Goal: Information Seeking & Learning: Learn about a topic

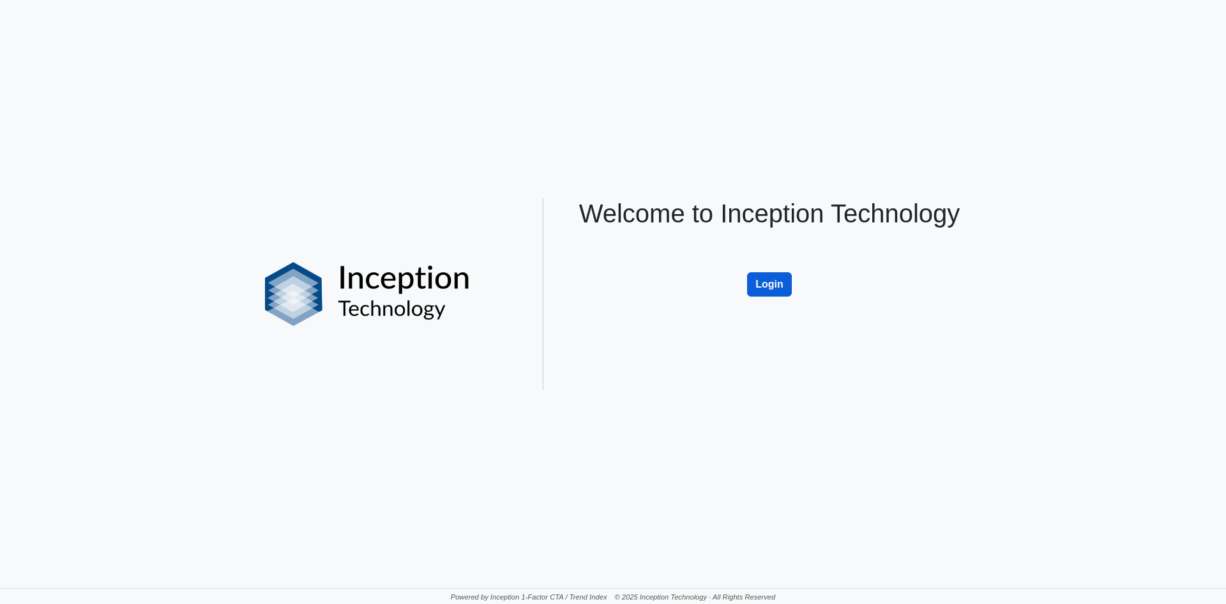
click at [785, 282] on button "Login" at bounding box center [769, 284] width 45 height 24
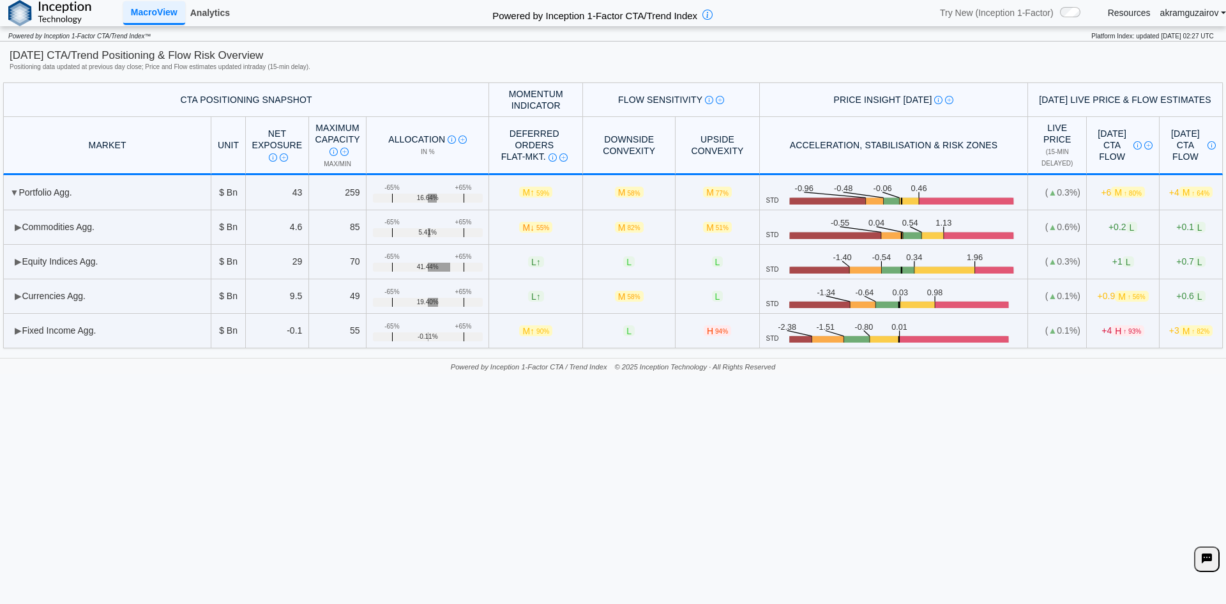
click at [220, 12] on link "Analytics" at bounding box center [210, 13] width 50 height 22
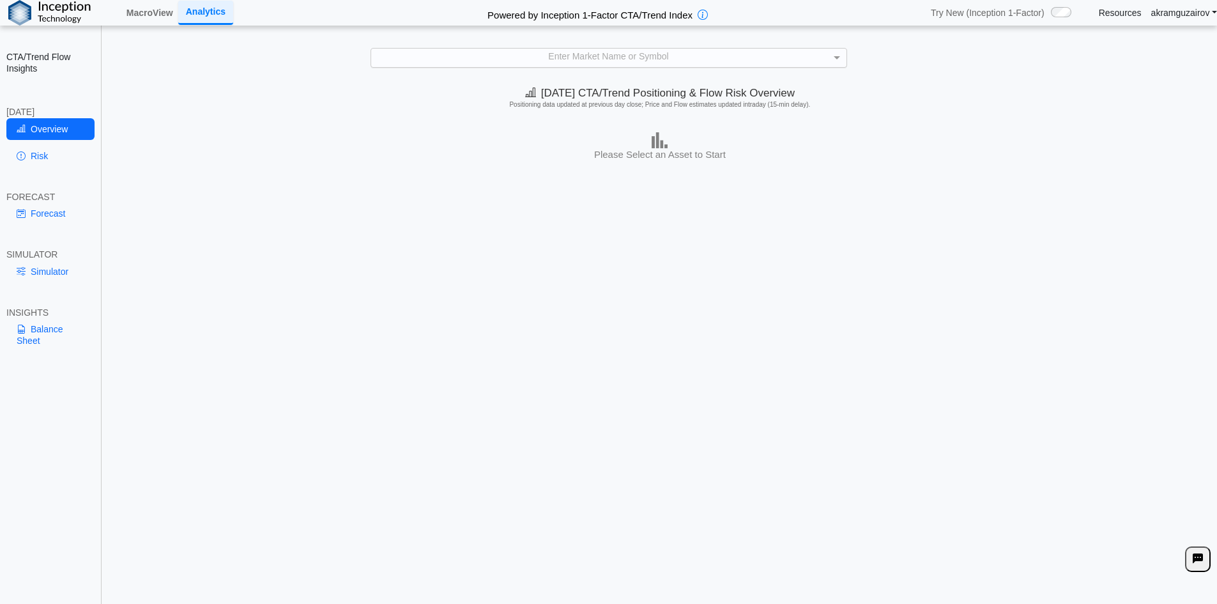
click at [519, 55] on div "Enter Market Name or Symbol" at bounding box center [608, 58] width 475 height 18
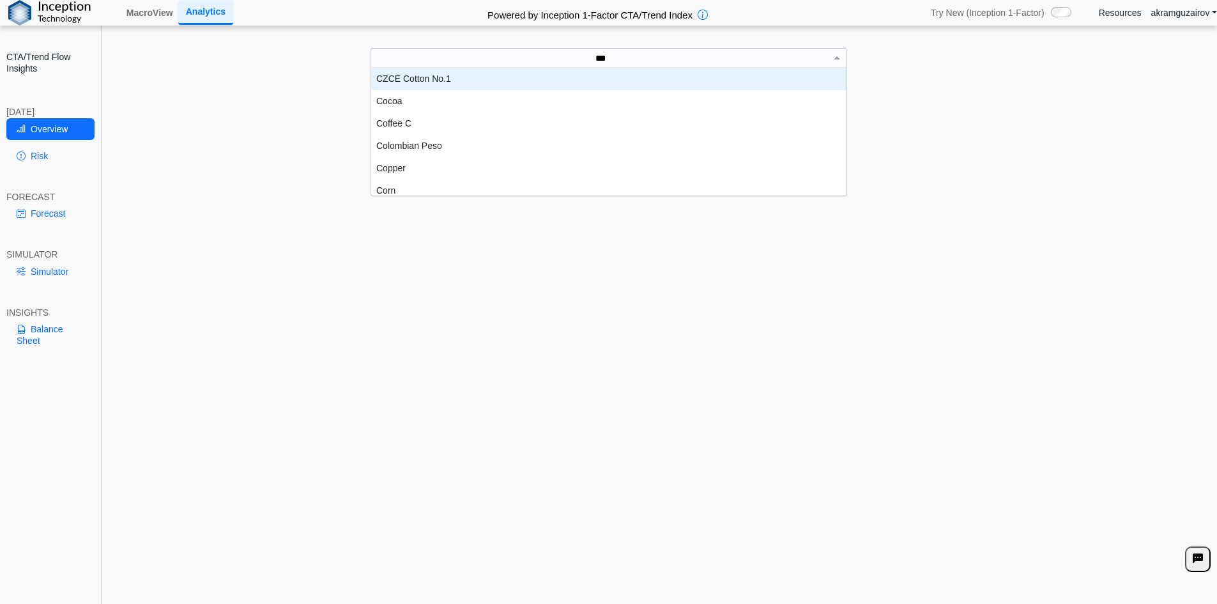
scroll to position [35, 466]
type input "******"
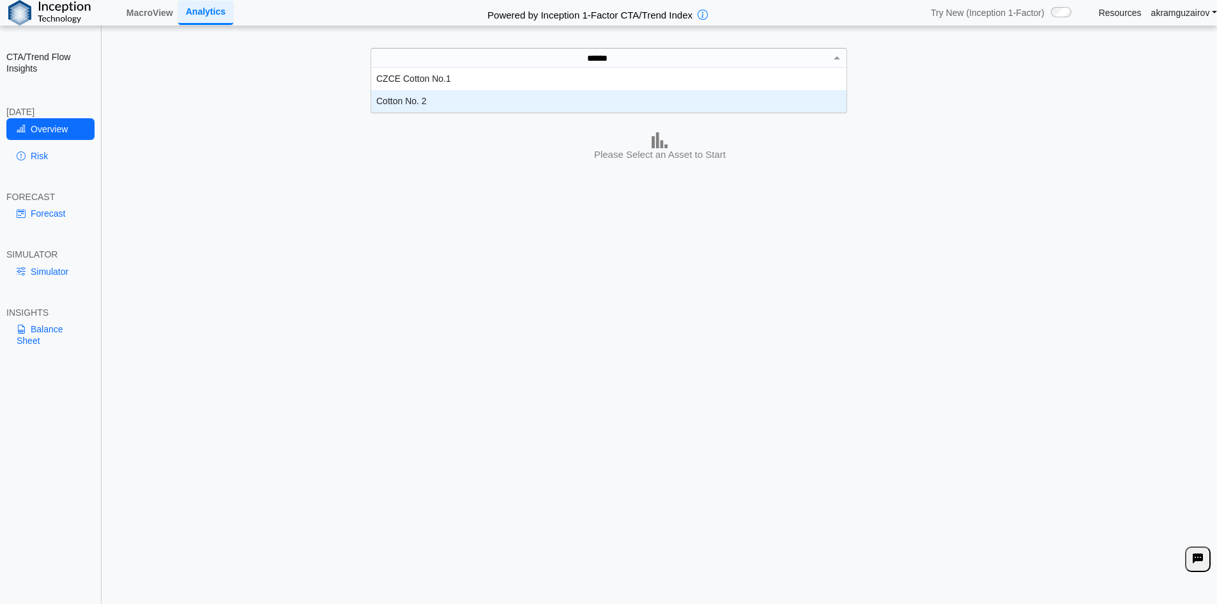
click at [502, 102] on div "Cotton No. 2" at bounding box center [608, 101] width 475 height 22
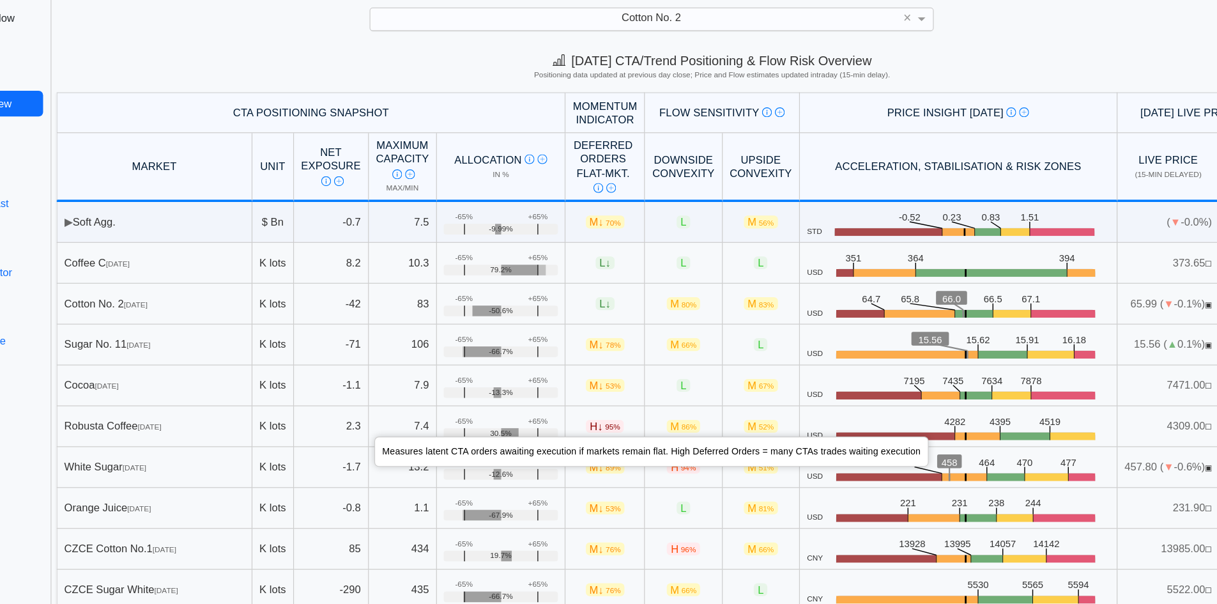
click at [560, 202] on img at bounding box center [564, 200] width 8 height 8
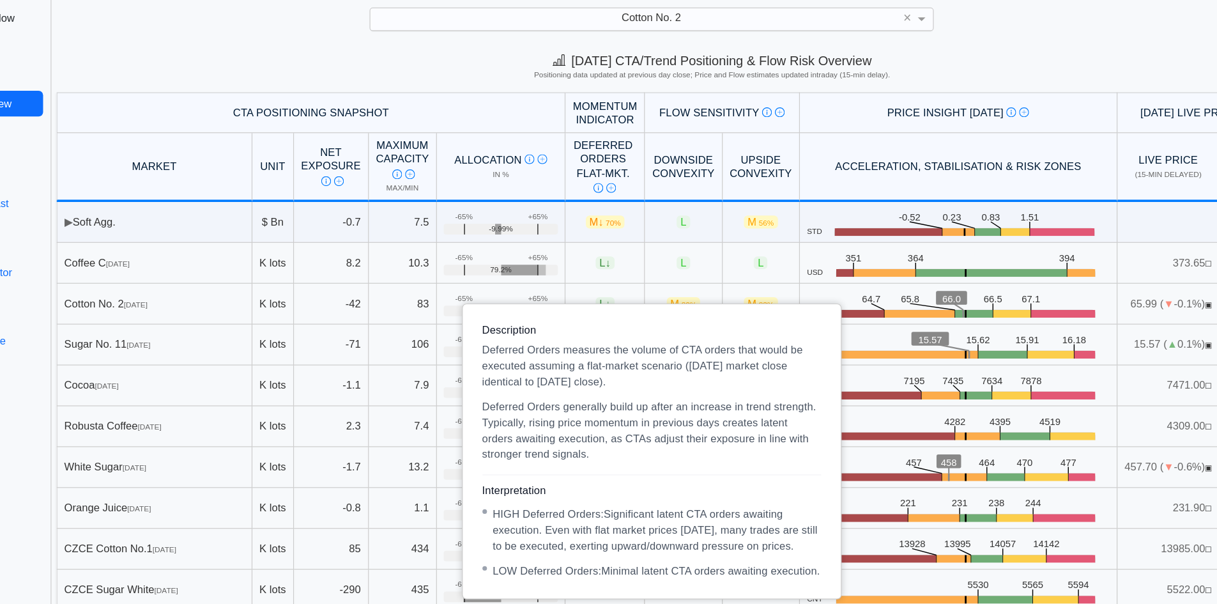
click at [570, 204] on img at bounding box center [574, 200] width 8 height 8
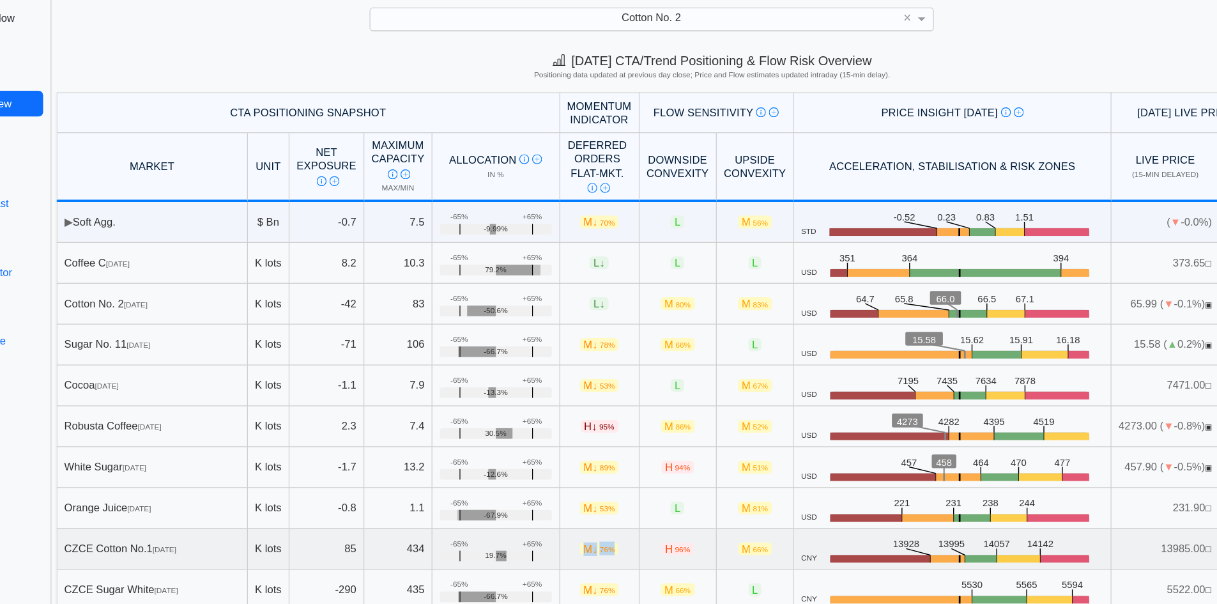
drag, startPoint x: 525, startPoint y: 508, endPoint x: 558, endPoint y: 508, distance: 32.6
click at [558, 508] on td "M ↓ 76%" at bounding box center [564, 505] width 67 height 34
click at [547, 494] on td "M ↓ 76%" at bounding box center [564, 505] width 67 height 34
drag, startPoint x: 524, startPoint y: 506, endPoint x: 555, endPoint y: 506, distance: 31.3
click at [555, 506] on td "M ↓ 76%" at bounding box center [564, 505] width 67 height 34
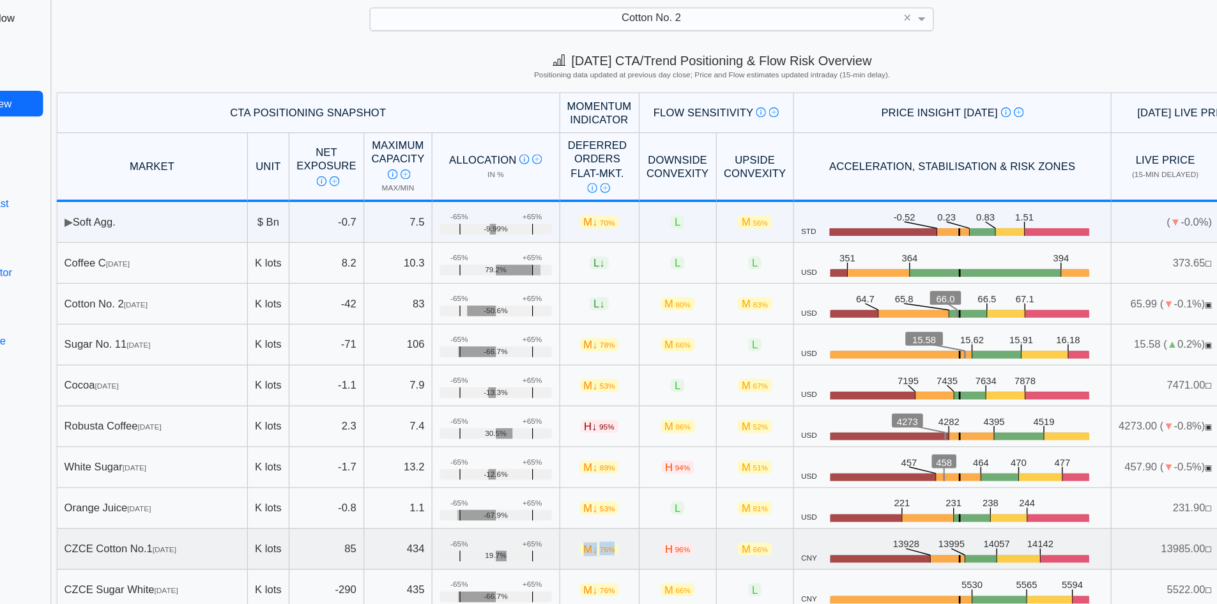
click at [560, 489] on td "M ↓ 76%" at bounding box center [564, 505] width 67 height 34
drag, startPoint x: 540, startPoint y: 502, endPoint x: 557, endPoint y: 504, distance: 16.7
click at [557, 504] on td "M ↓ 76%" at bounding box center [564, 505] width 67 height 34
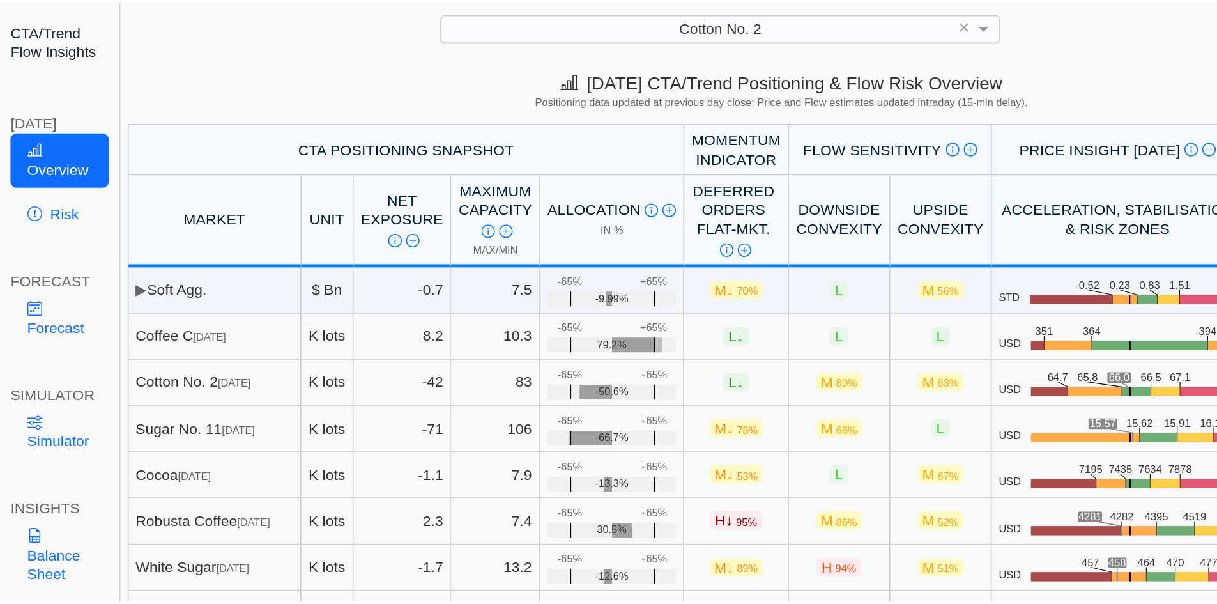
scroll to position [1, 0]
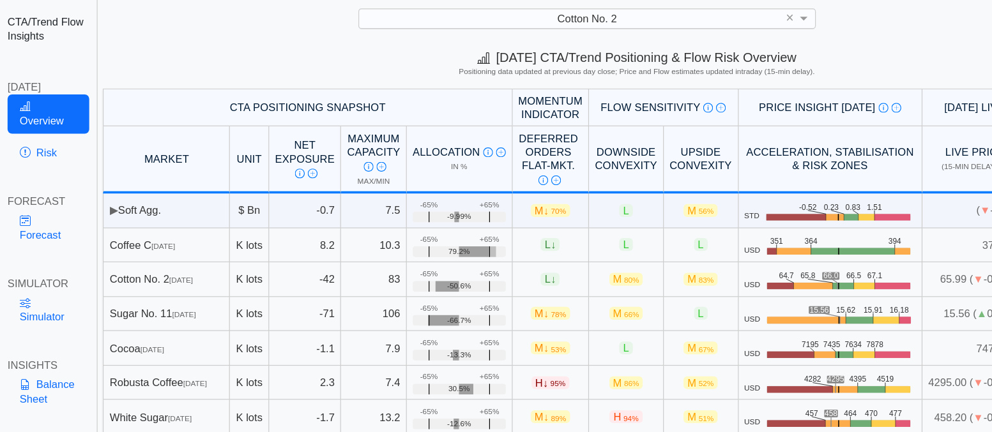
click at [40, 69] on h2 "CTA/Trend Flow Insights" at bounding box center [40, 62] width 69 height 23
click at [34, 142] on link "Overview" at bounding box center [40, 134] width 69 height 33
click at [34, 135] on link "Overview" at bounding box center [40, 134] width 69 height 33
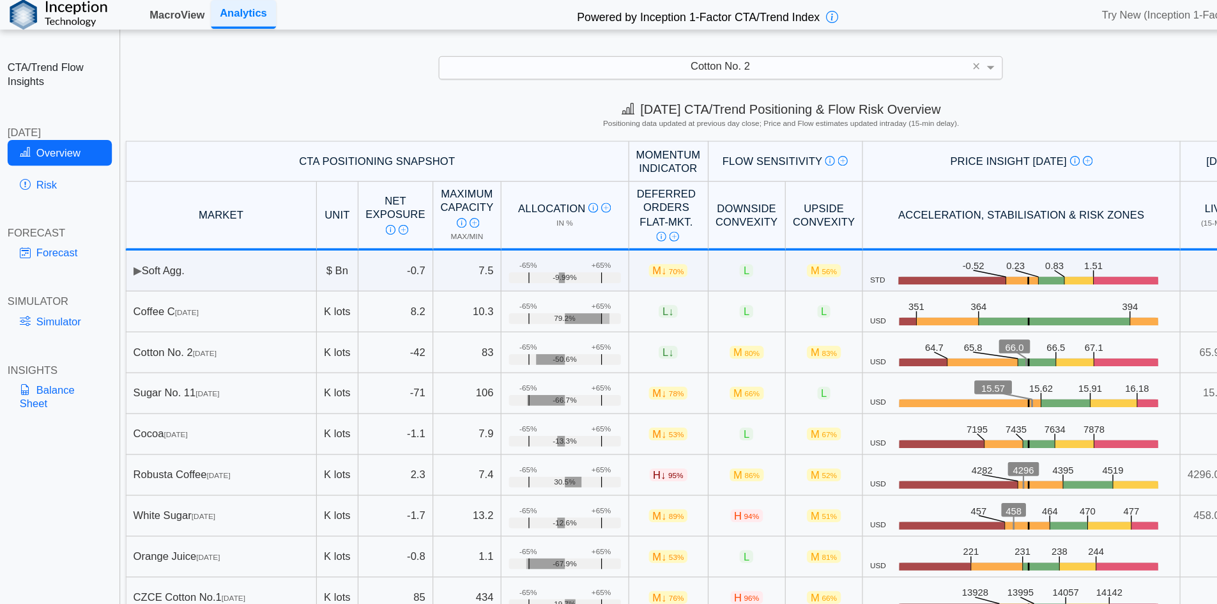
click at [155, 10] on link "MacroView" at bounding box center [149, 12] width 57 height 22
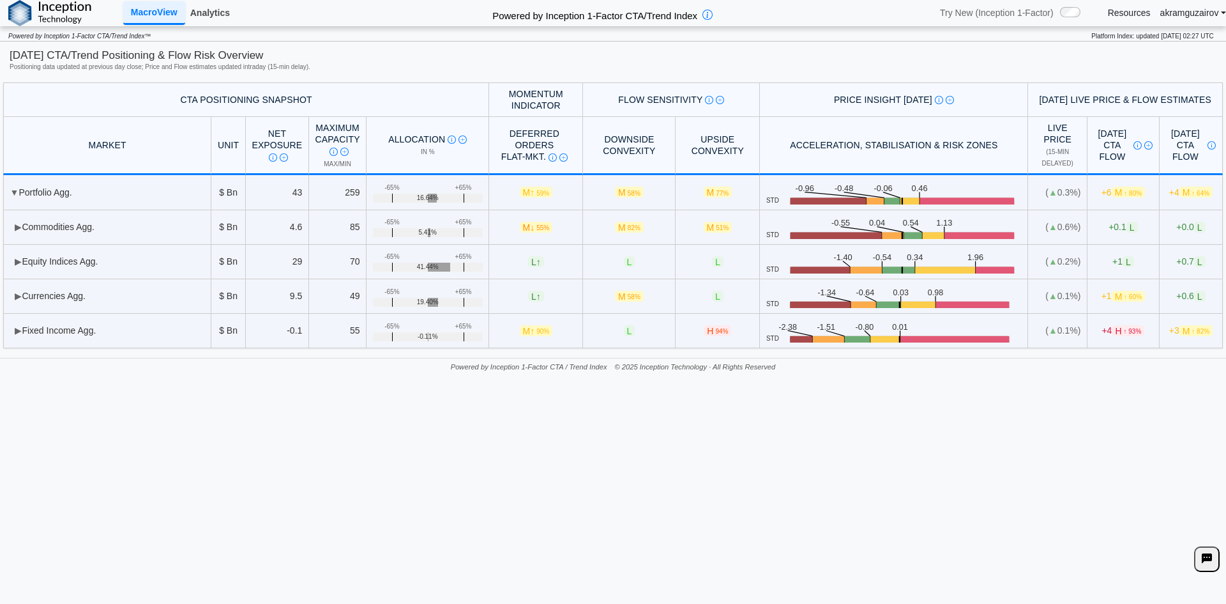
click at [189, 8] on link "Analytics" at bounding box center [210, 13] width 50 height 22
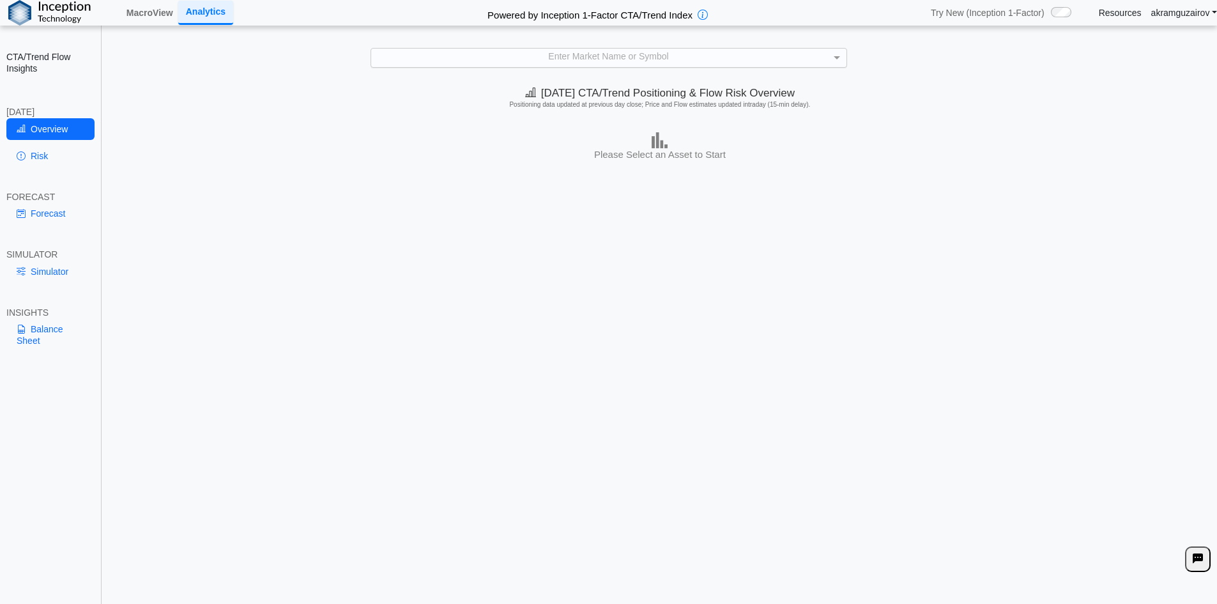
click at [584, 59] on div "Enter Market Name or Symbol" at bounding box center [608, 58] width 475 height 18
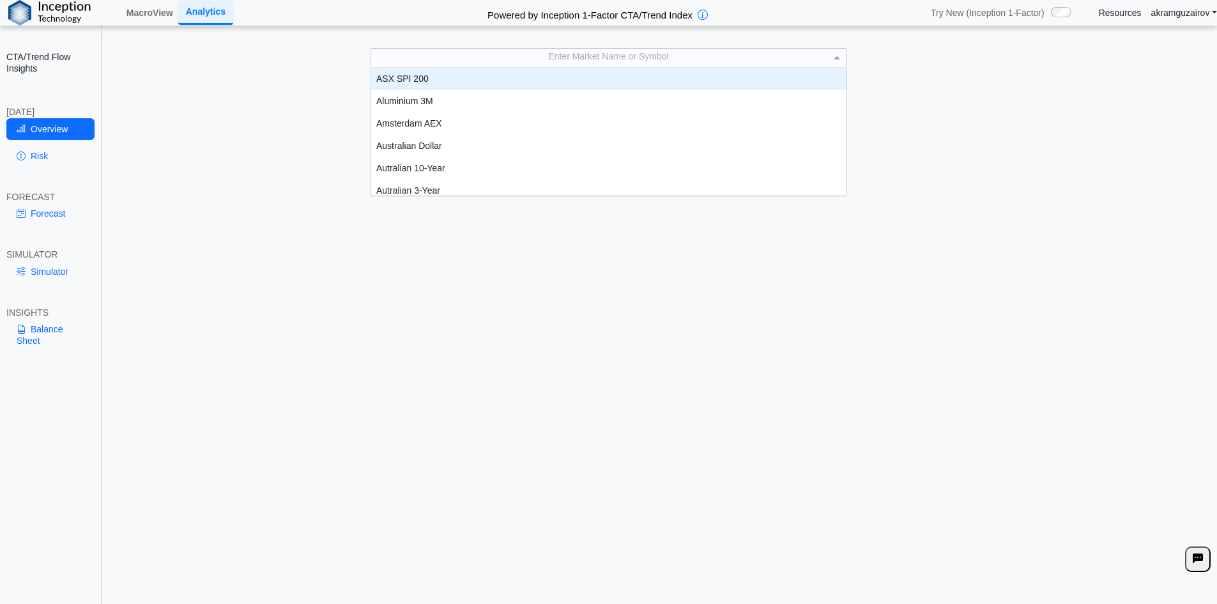
scroll to position [118, 466]
click at [584, 59] on div "Enter Market Name or Symbol" at bounding box center [608, 58] width 475 height 18
click at [580, 52] on div "Enter Market Name or Symbol" at bounding box center [608, 58] width 475 height 18
type input "******"
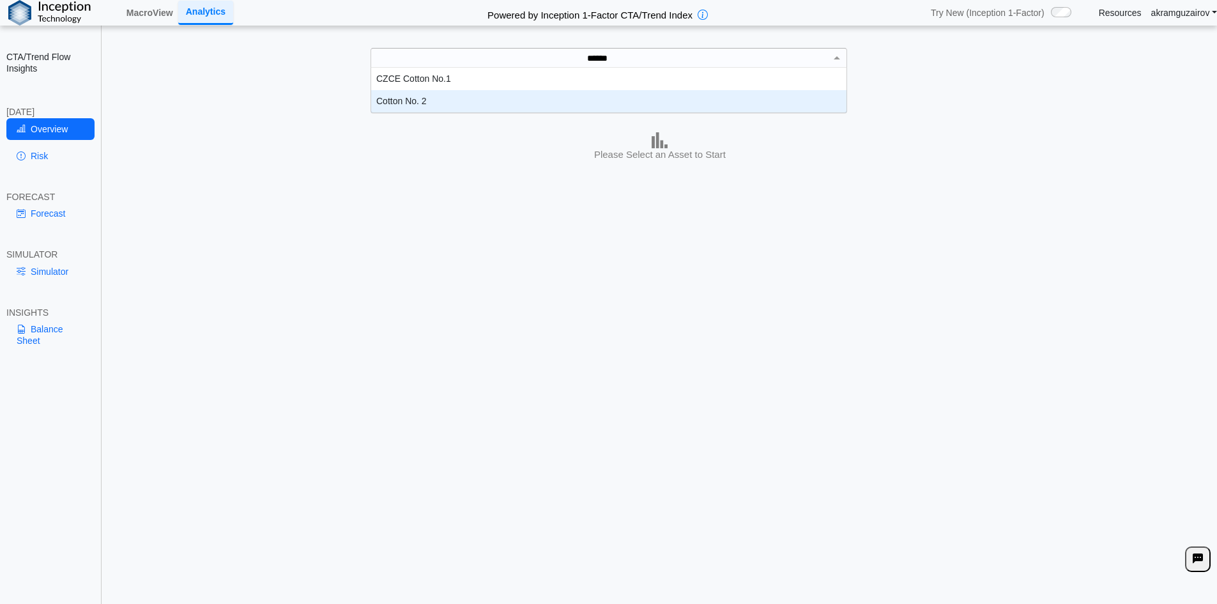
click at [514, 96] on div "Cotton No. 2" at bounding box center [608, 101] width 475 height 22
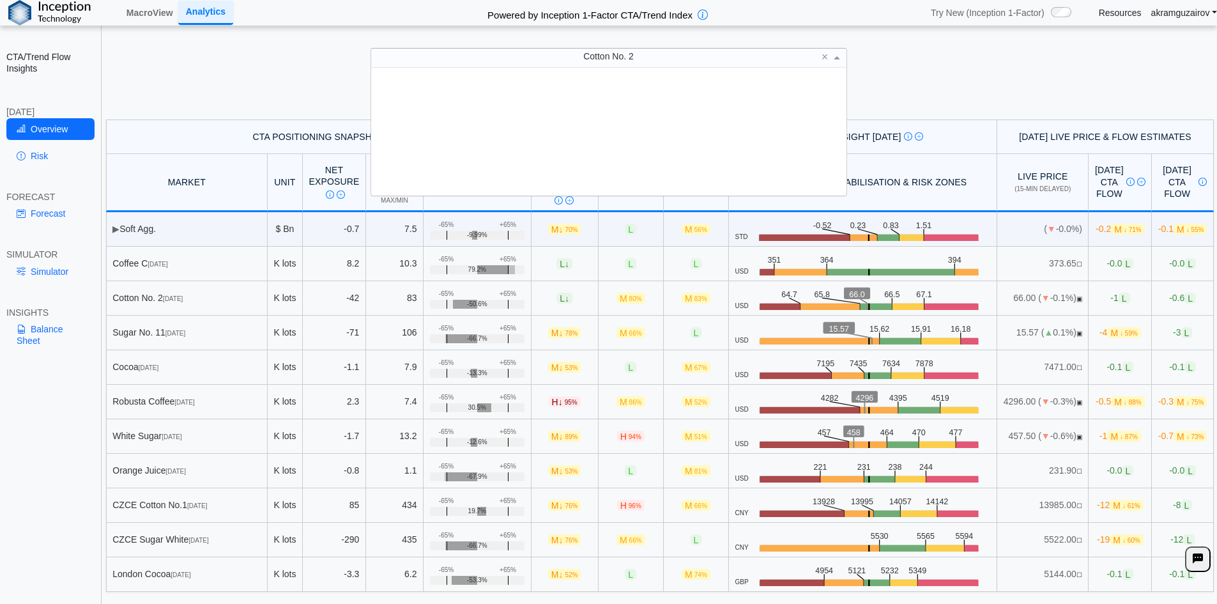
scroll to position [118, 466]
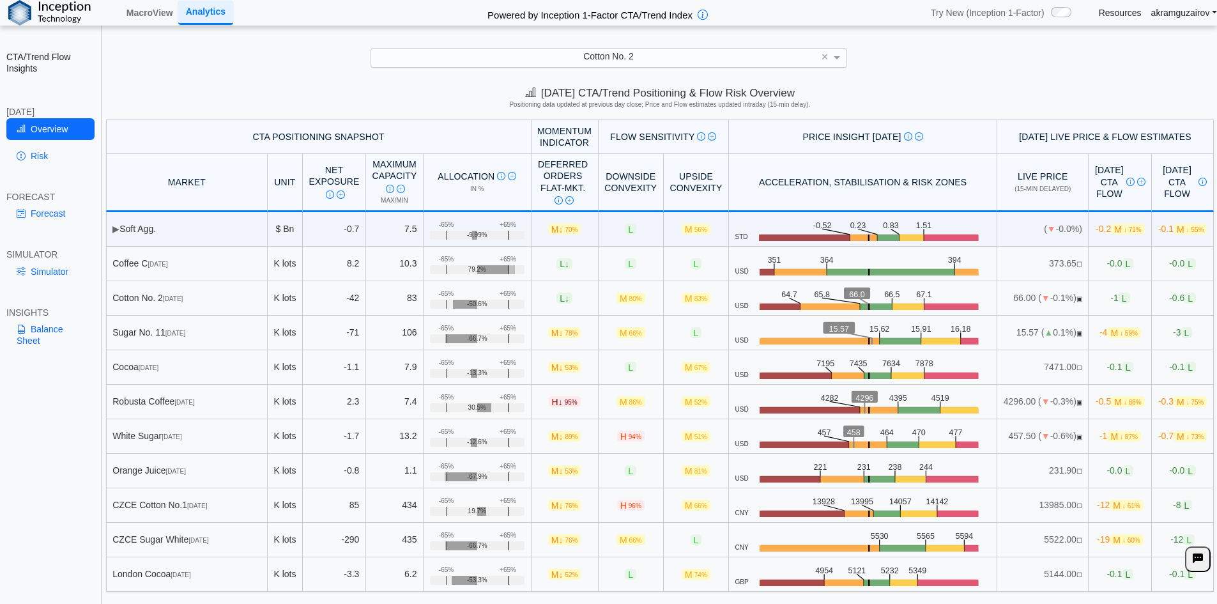
click at [214, 92] on div "[DATE] CTA/Trend Positioning & Flow Risk Overview Positioning data updated at p…" at bounding box center [660, 99] width 1114 height 39
click at [40, 158] on link "Risk" at bounding box center [50, 156] width 88 height 22
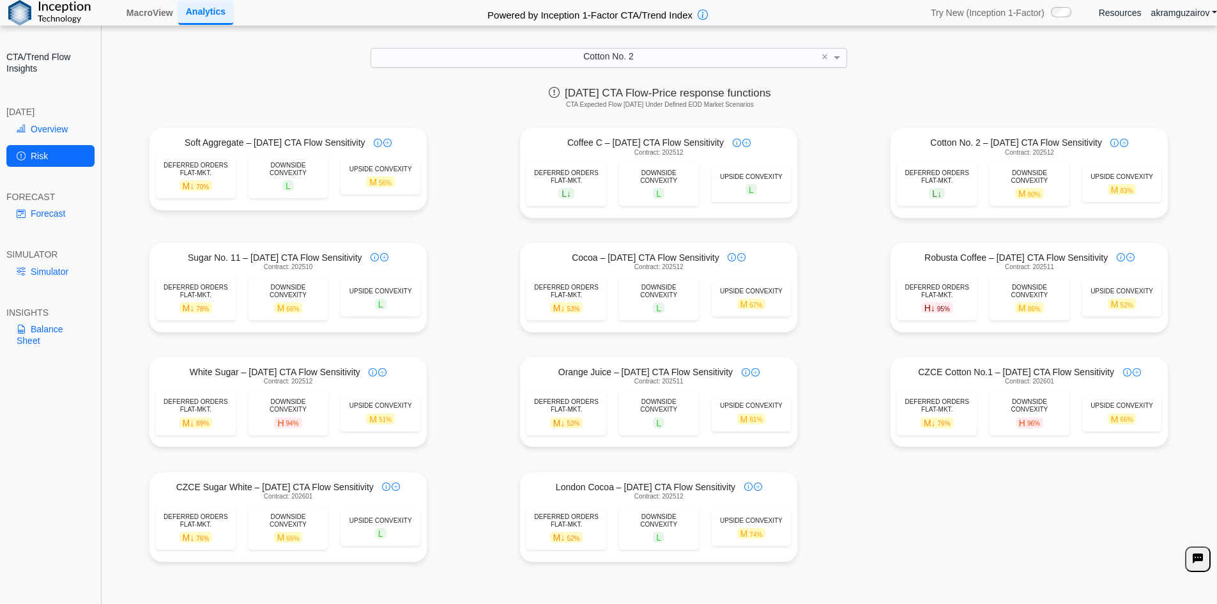
click at [945, 192] on div "L ↓" at bounding box center [936, 193] width 67 height 11
click at [1120, 142] on img at bounding box center [1124, 143] width 8 height 8
click at [1110, 143] on img at bounding box center [1114, 143] width 8 height 8
click at [984, 163] on div "DEFERRED ORDERS FLAT-MKT. L ↓ DOWNSIDE CONVEXITY M 80% UPSIDE CONVEXITY M 83%" at bounding box center [1028, 184] width 277 height 43
click at [968, 190] on div "DEFERRED ORDERS FLAT-MKT. L ↓ DOWNSIDE CONVEXITY M 80% UPSIDE CONVEXITY M 83%" at bounding box center [1028, 184] width 277 height 43
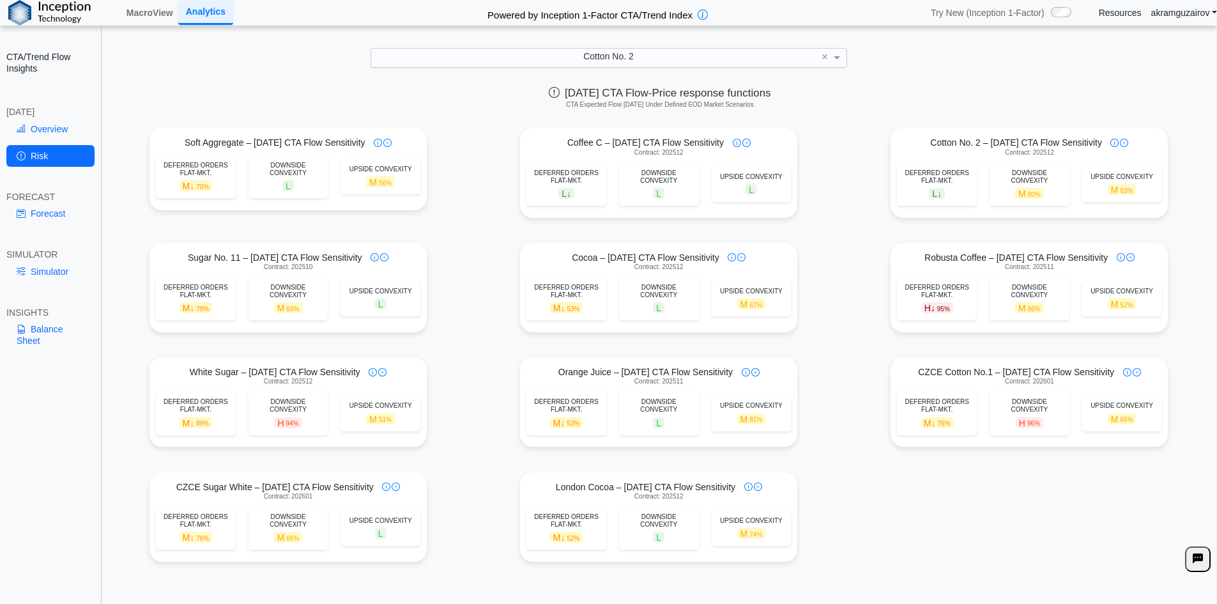
click at [929, 195] on span "L ↓" at bounding box center [937, 193] width 16 height 11
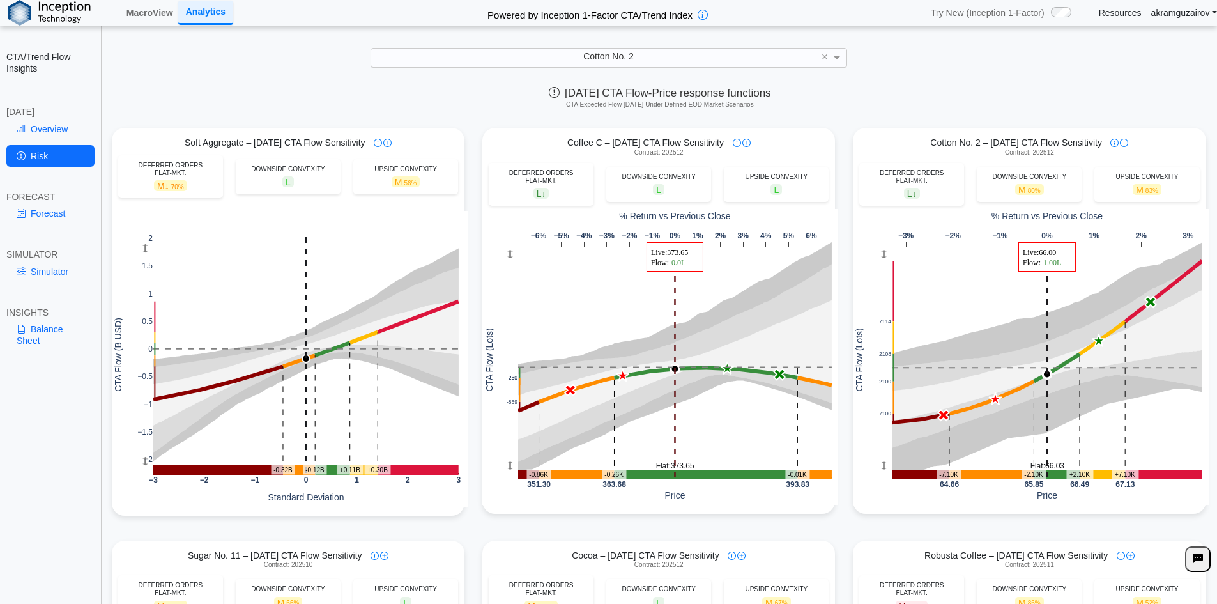
click at [1035, 197] on div "DOWNSIDE CONVEXITY M 80%" at bounding box center [1029, 184] width 105 height 35
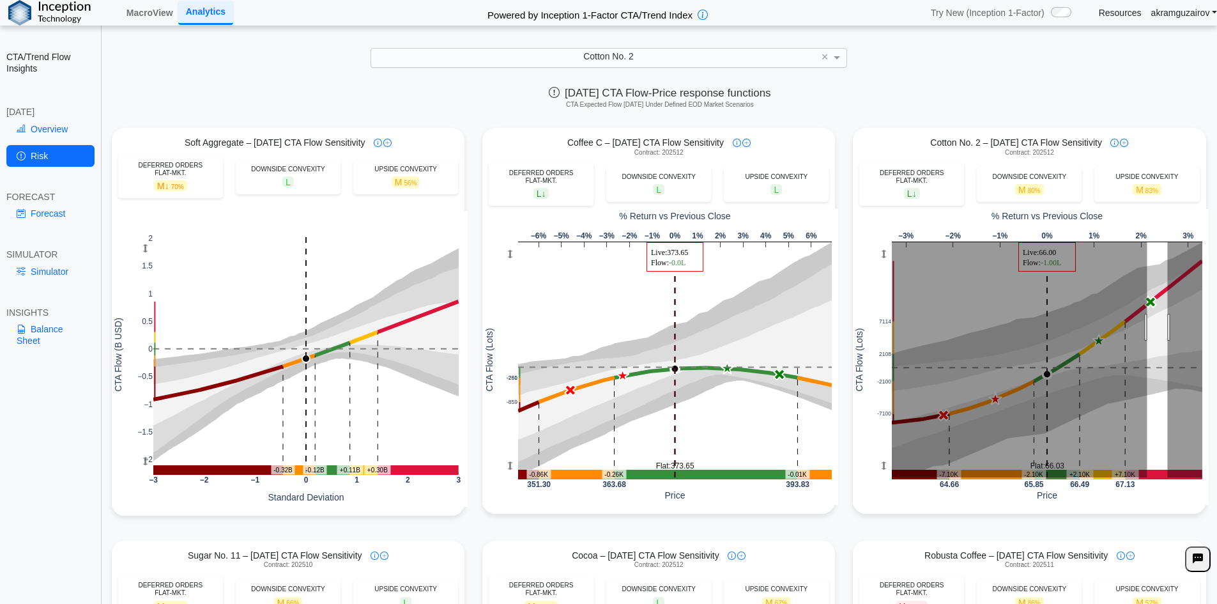
drag, startPoint x: 1140, startPoint y: 327, endPoint x: 1161, endPoint y: 330, distance: 20.7
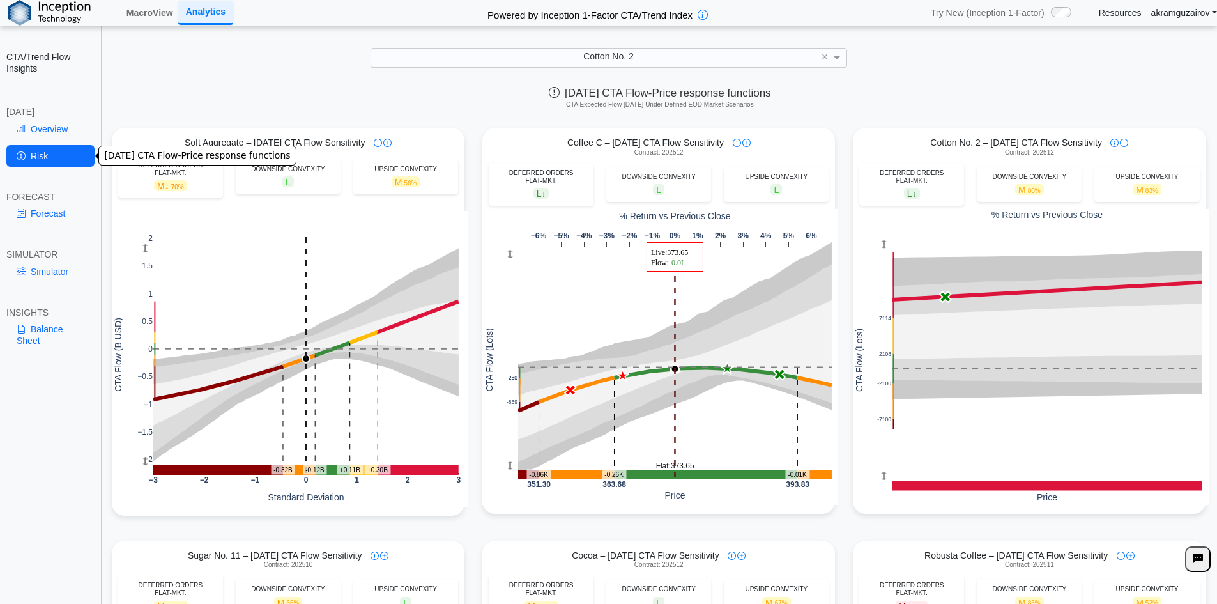
click at [47, 157] on link "Risk" at bounding box center [50, 156] width 88 height 22
click at [50, 132] on link "Overview" at bounding box center [50, 129] width 88 height 22
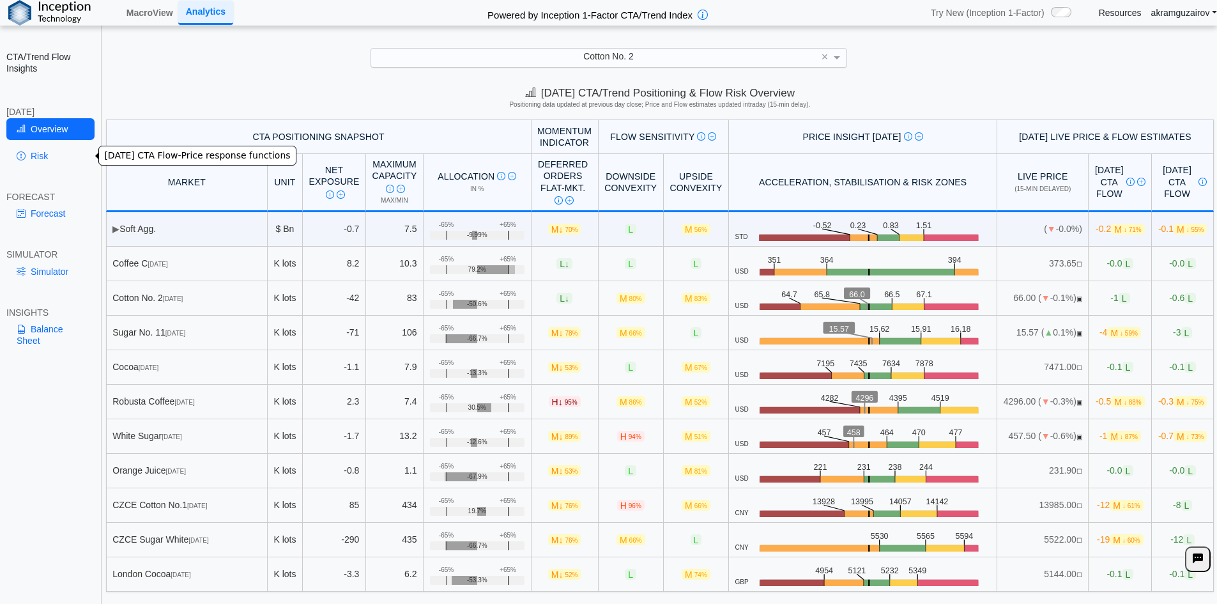
click at [43, 156] on link "Risk" at bounding box center [50, 156] width 88 height 22
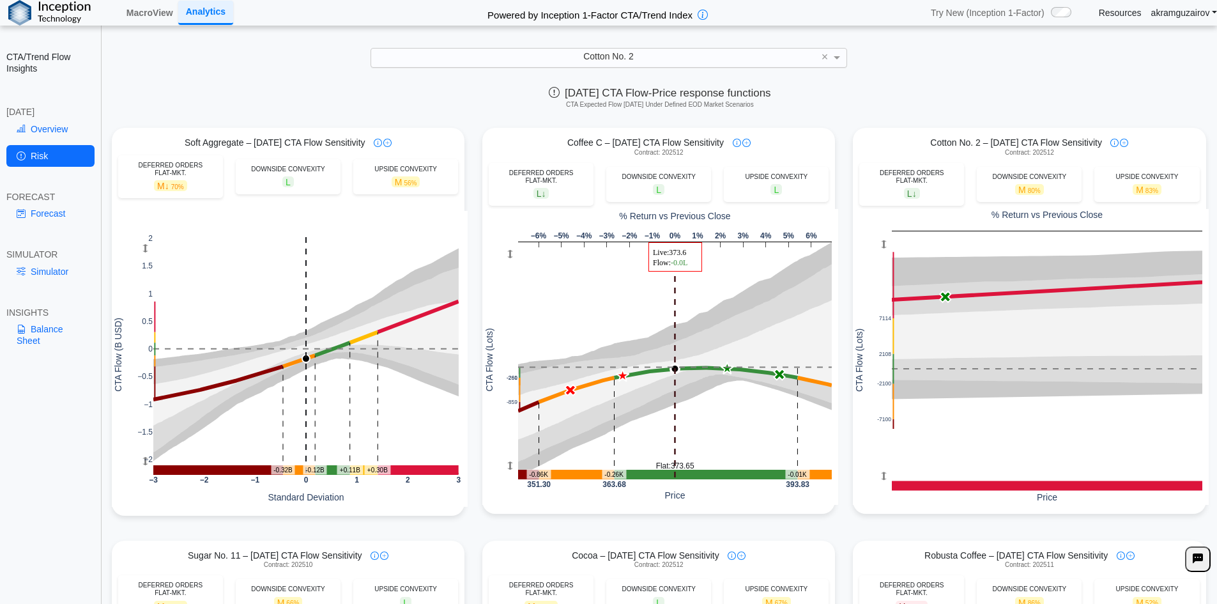
drag, startPoint x: 1020, startPoint y: 460, endPoint x: 1025, endPoint y: 446, distance: 14.7
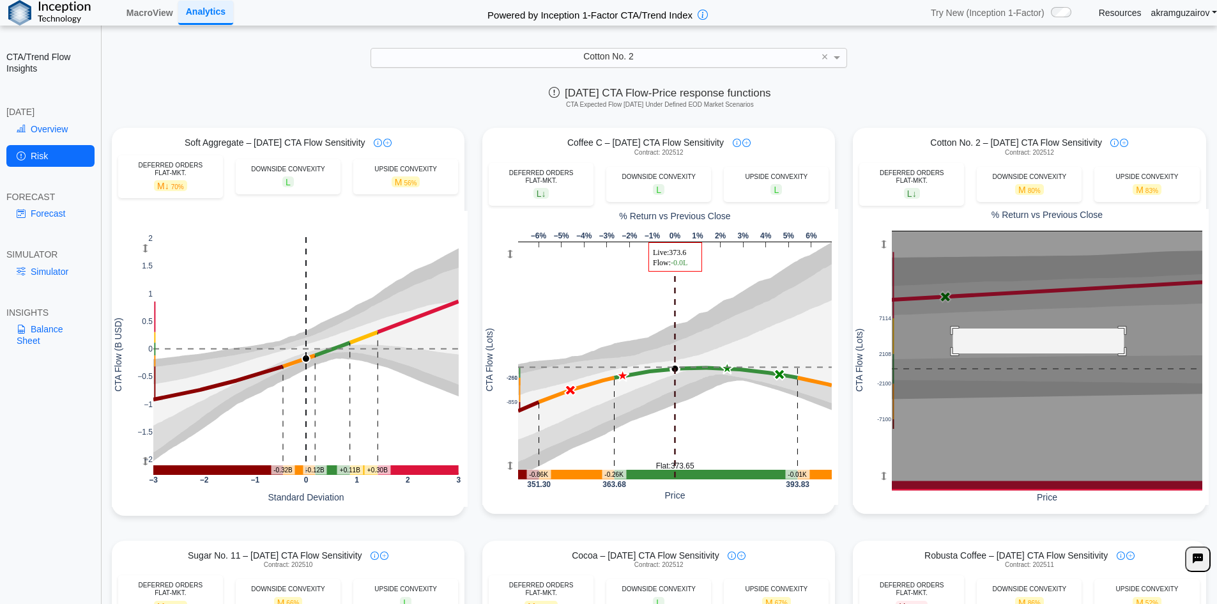
drag, startPoint x: 1117, startPoint y: 328, endPoint x: 946, endPoint y: 353, distance: 173.0
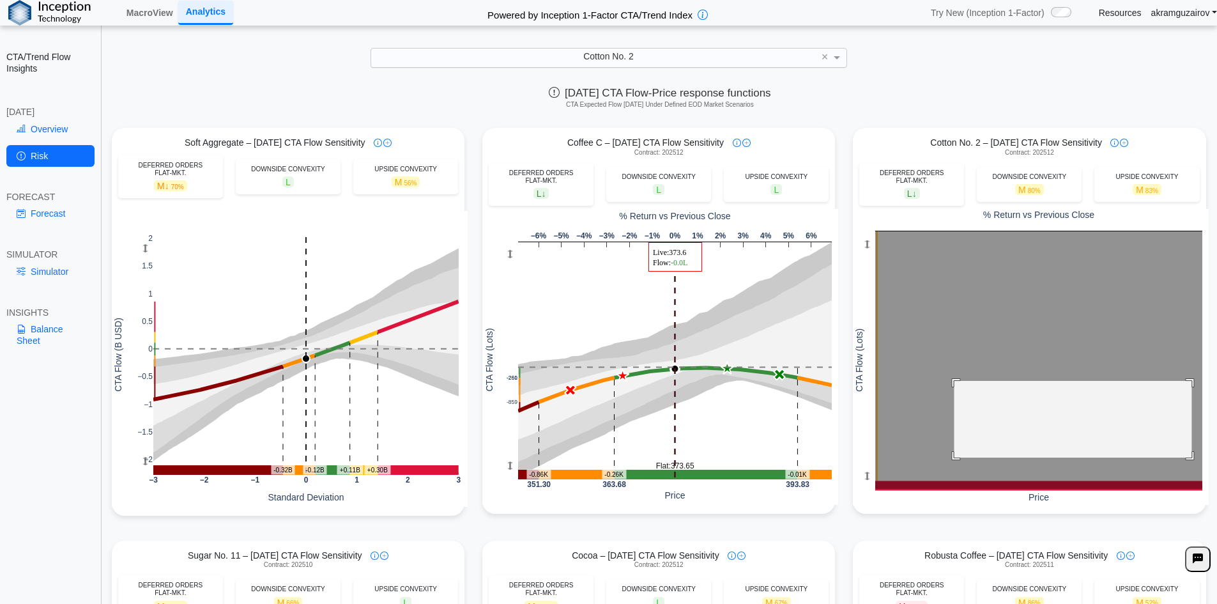
drag, startPoint x: 947, startPoint y: 381, endPoint x: 1185, endPoint y: 457, distance: 249.7
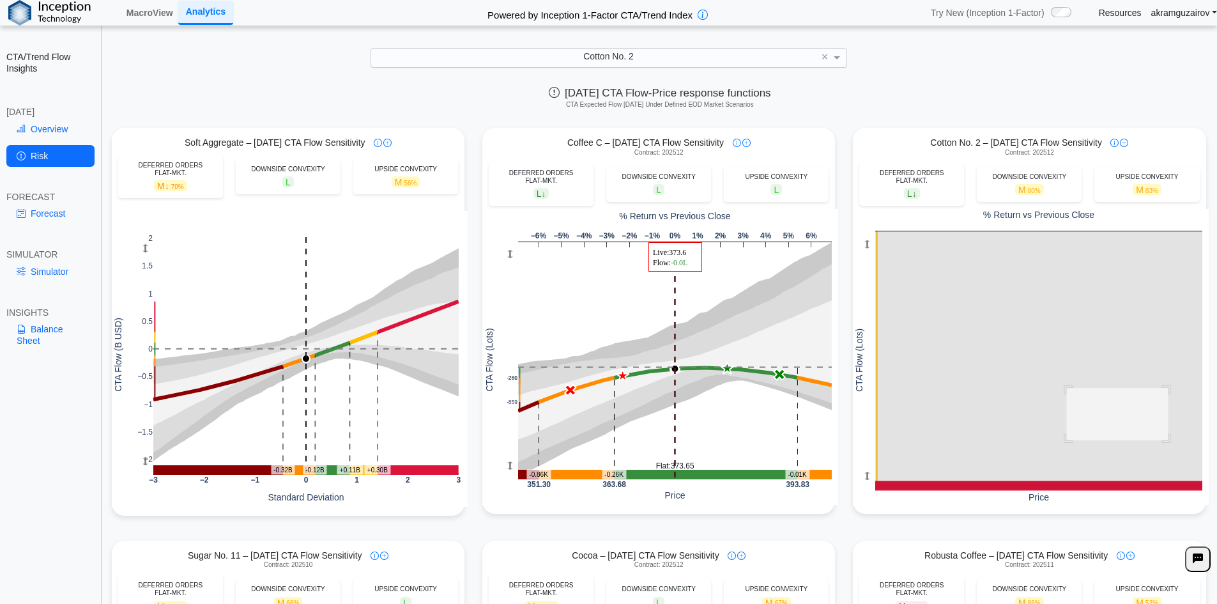
drag, startPoint x: 1161, startPoint y: 440, endPoint x: 828, endPoint y: 267, distance: 375.7
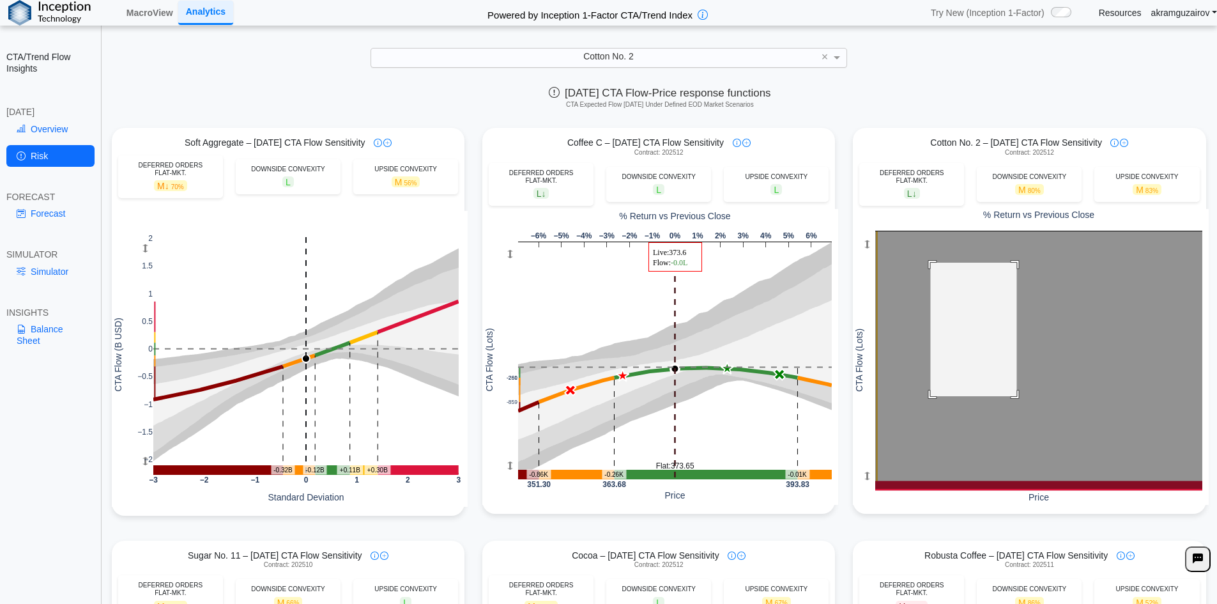
drag, startPoint x: 924, startPoint y: 263, endPoint x: 1077, endPoint y: 413, distance: 215.0
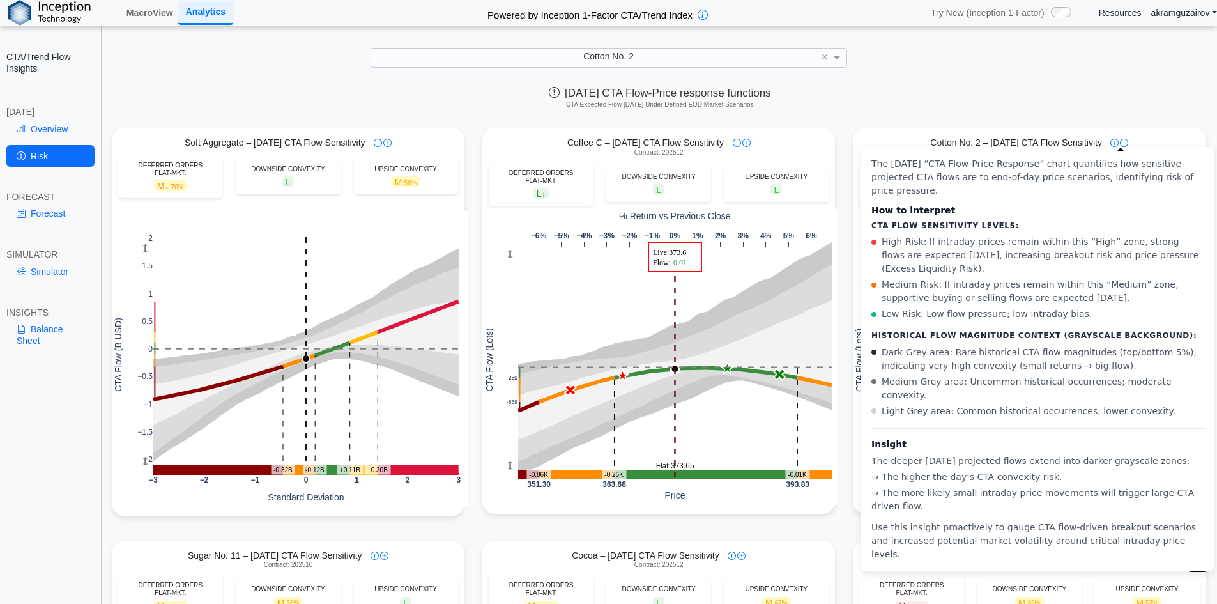
click at [1120, 141] on img at bounding box center [1124, 143] width 8 height 8
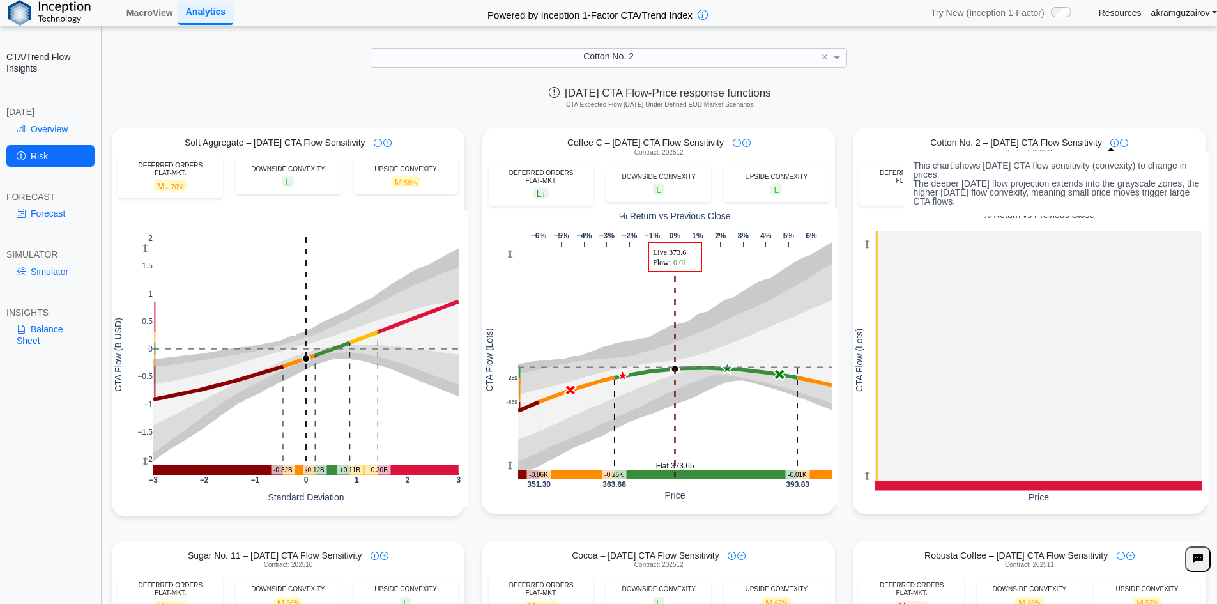
click at [1110, 146] on img at bounding box center [1114, 143] width 8 height 8
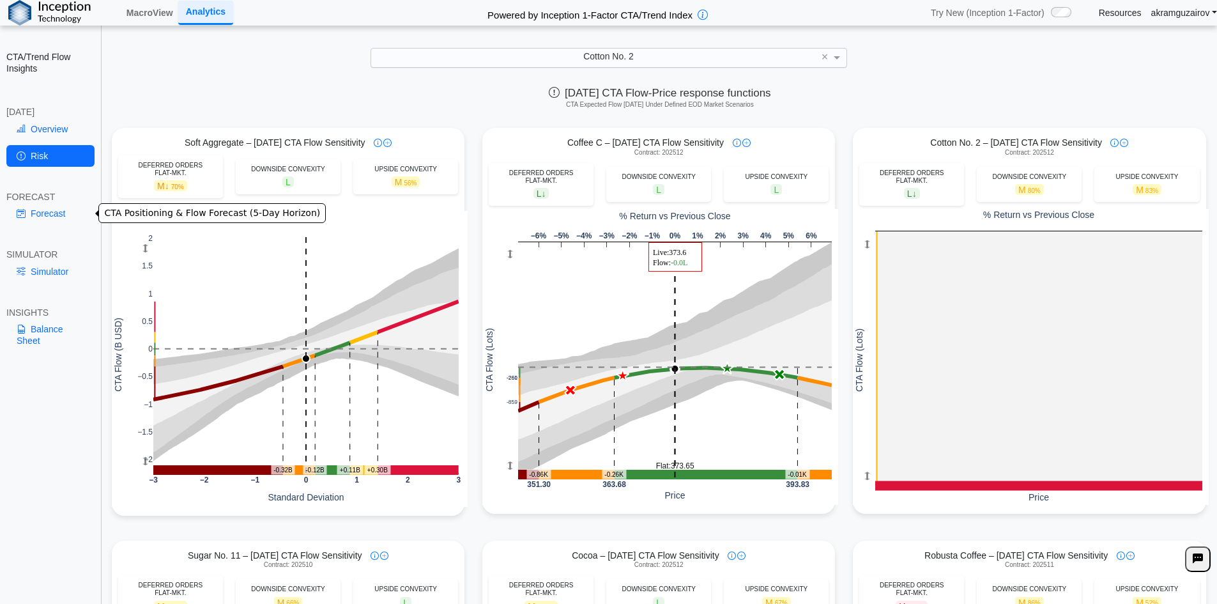
click at [53, 210] on link "Forecast" at bounding box center [50, 213] width 88 height 22
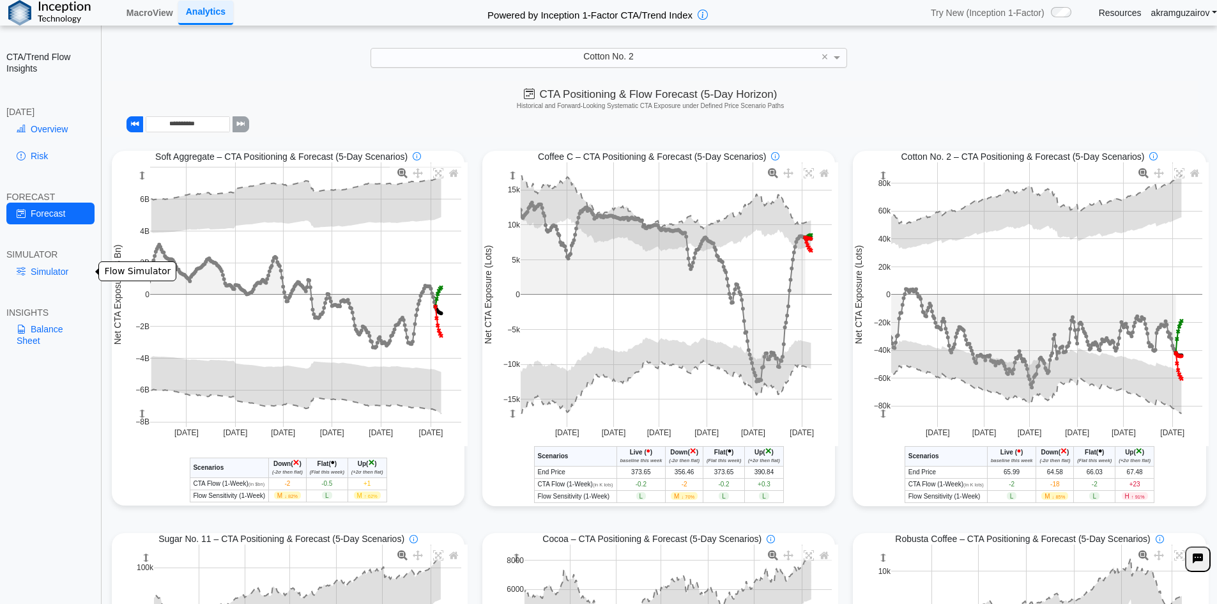
click at [38, 270] on link "Simulator" at bounding box center [50, 272] width 88 height 22
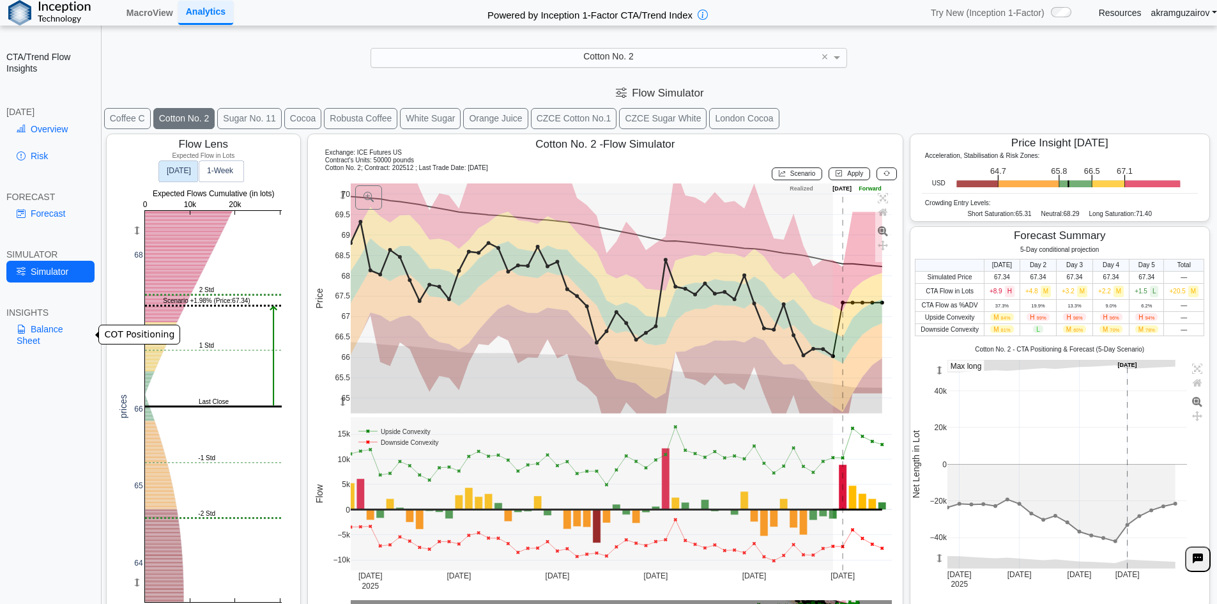
click at [38, 338] on link "Balance Sheet" at bounding box center [50, 334] width 88 height 33
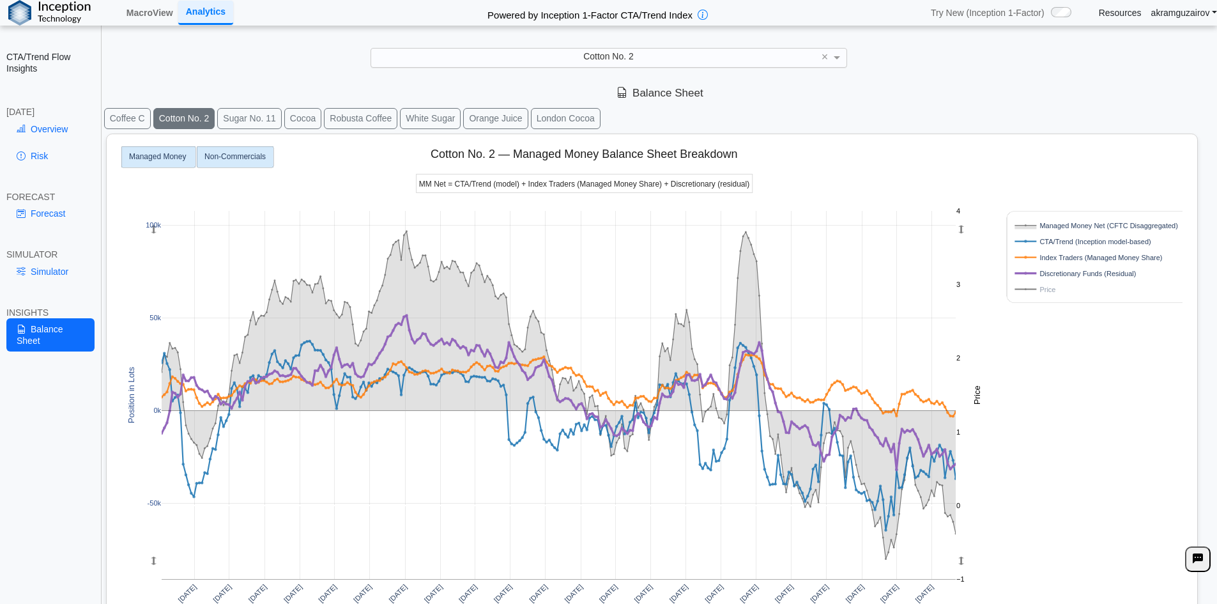
click at [252, 159] on text "Non-Commercials" at bounding box center [234, 155] width 61 height 9
